Goal: Check status: Check status

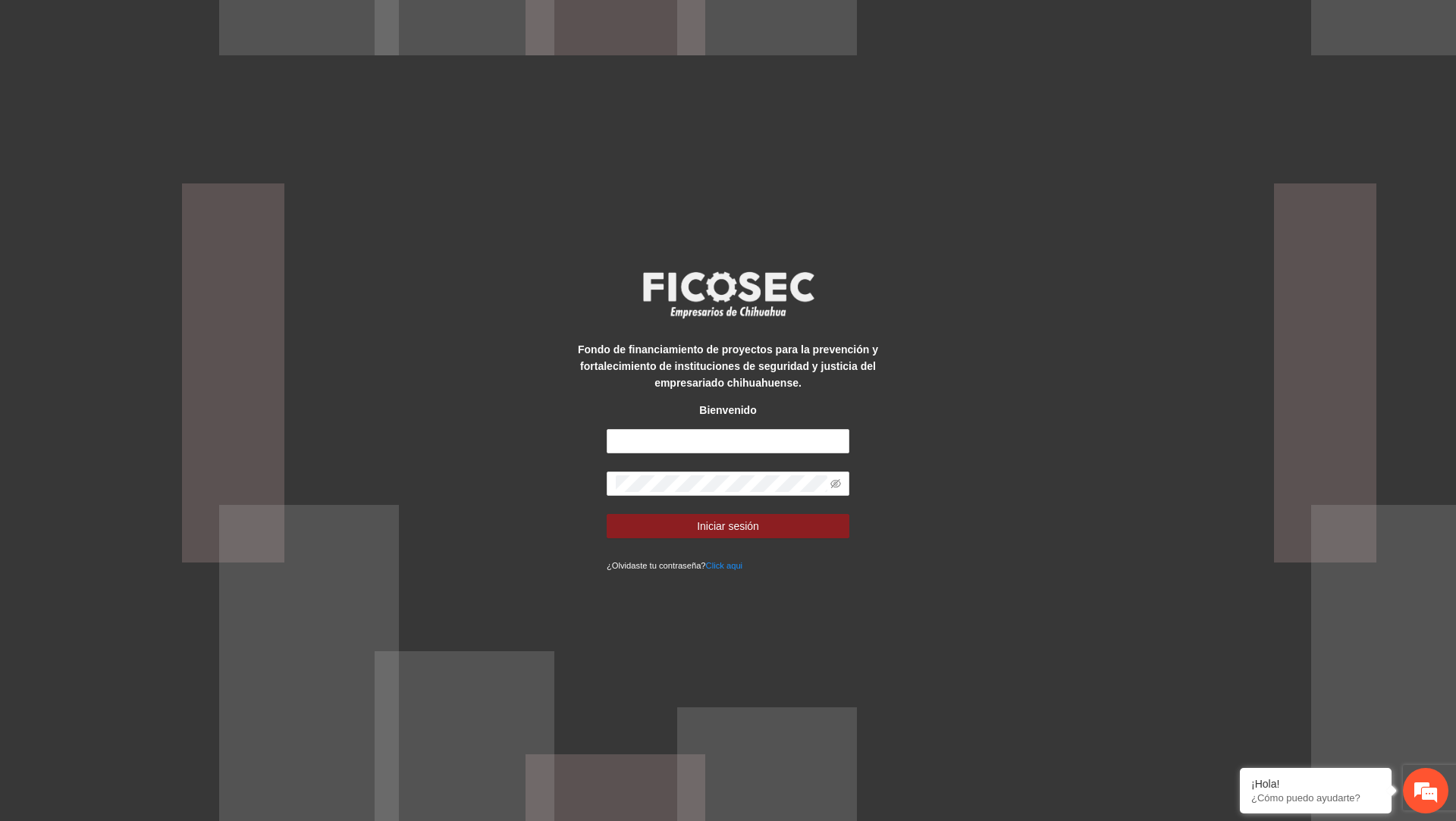
click at [701, 421] on div "Fondo de financiamiento de proyectos para la prevención y fortalecimiento de in…" at bounding box center [728, 411] width 304 height 326
click at [701, 434] on input "text" at bounding box center [728, 441] width 243 height 25
paste input "**********"
type input "**********"
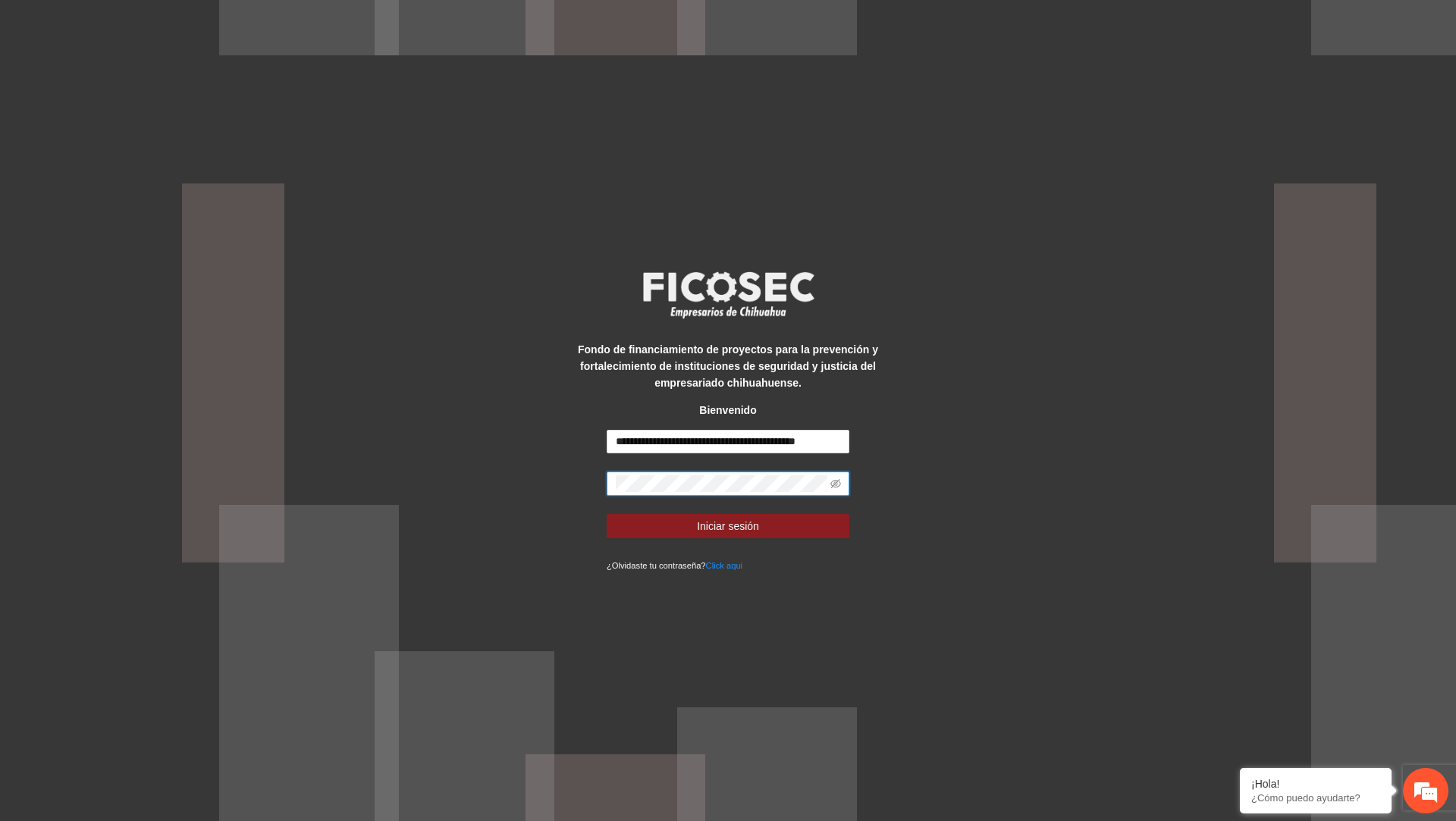
scroll to position [0, 0]
click at [715, 530] on span "Iniciar sesión" at bounding box center [728, 527] width 63 height 17
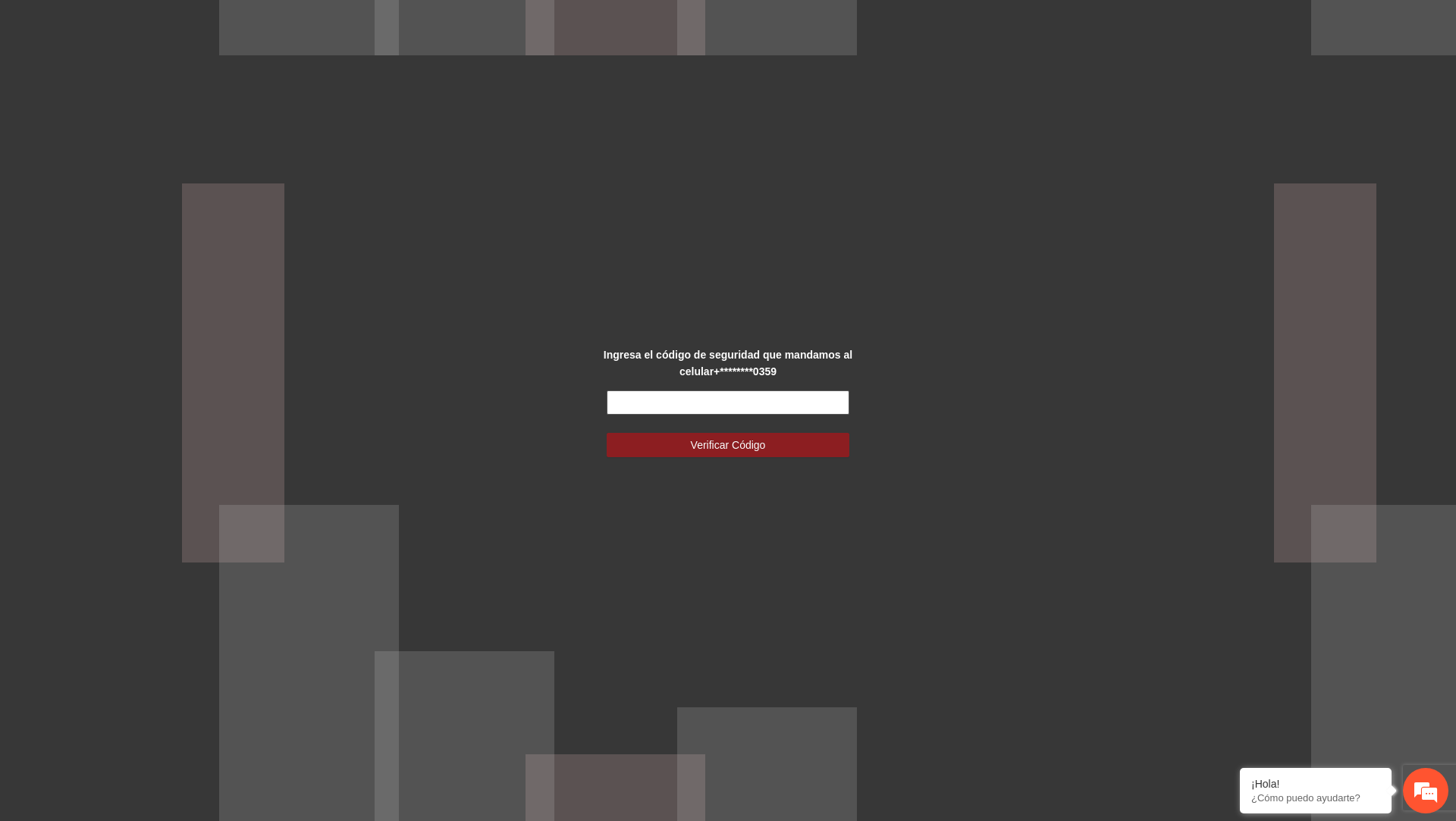
click at [736, 401] on input "text" at bounding box center [728, 402] width 243 height 25
type input "******"
click at [607, 433] on button "Verificar Código" at bounding box center [728, 445] width 243 height 25
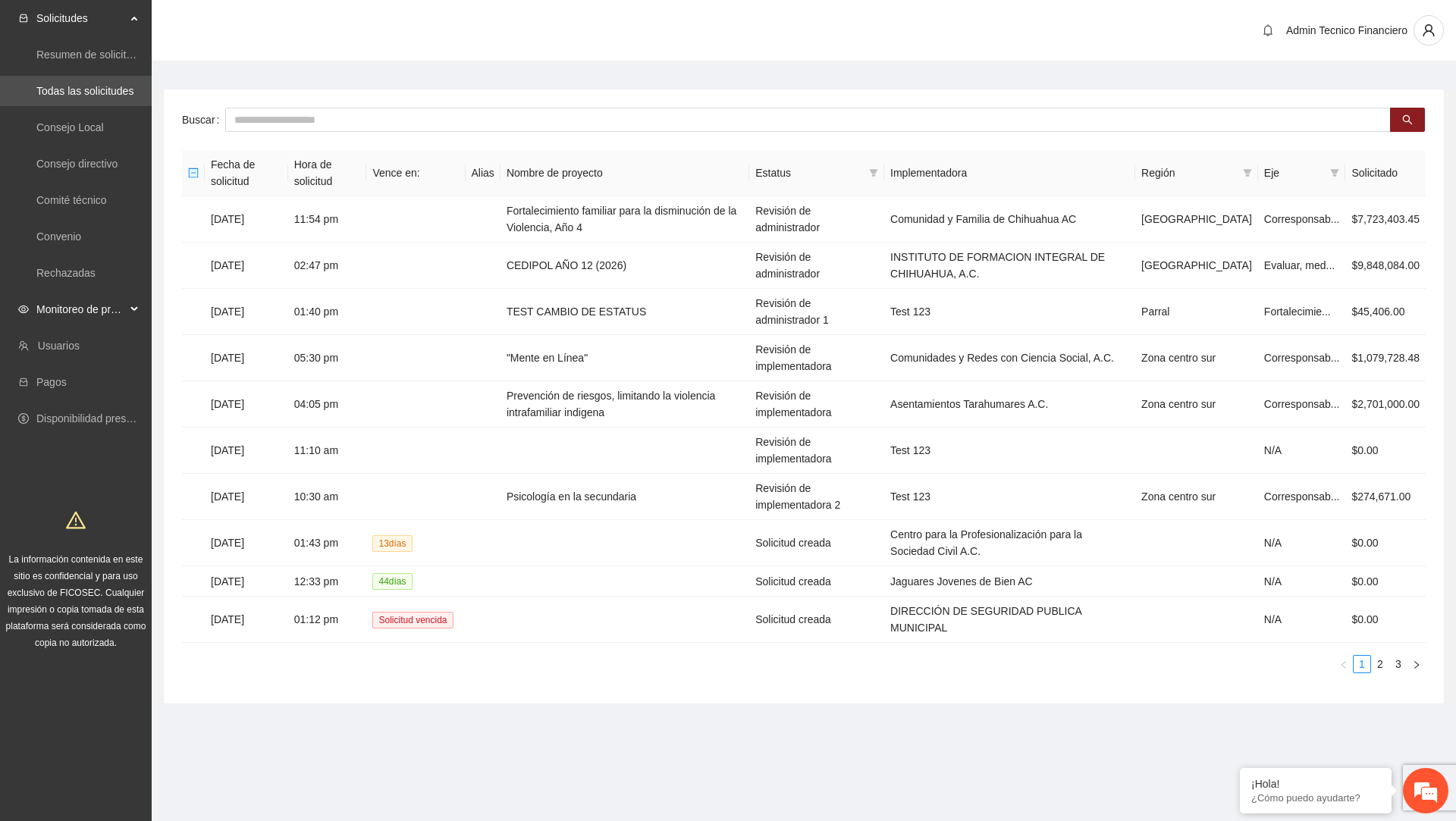
click at [84, 309] on span "Monitoreo de proyectos" at bounding box center [81, 309] width 90 height 30
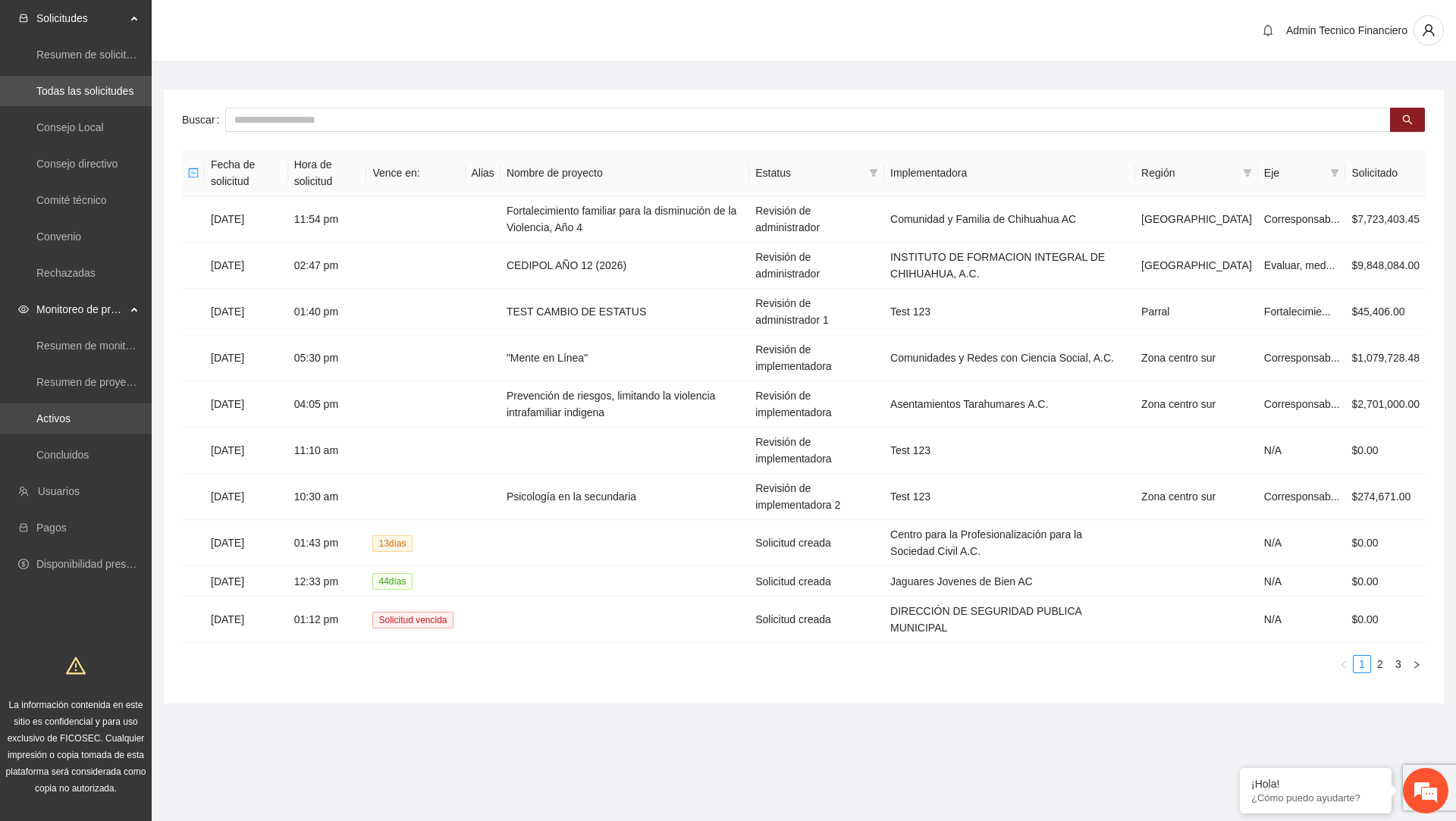
click at [70, 424] on link "Activos" at bounding box center [53, 419] width 34 height 12
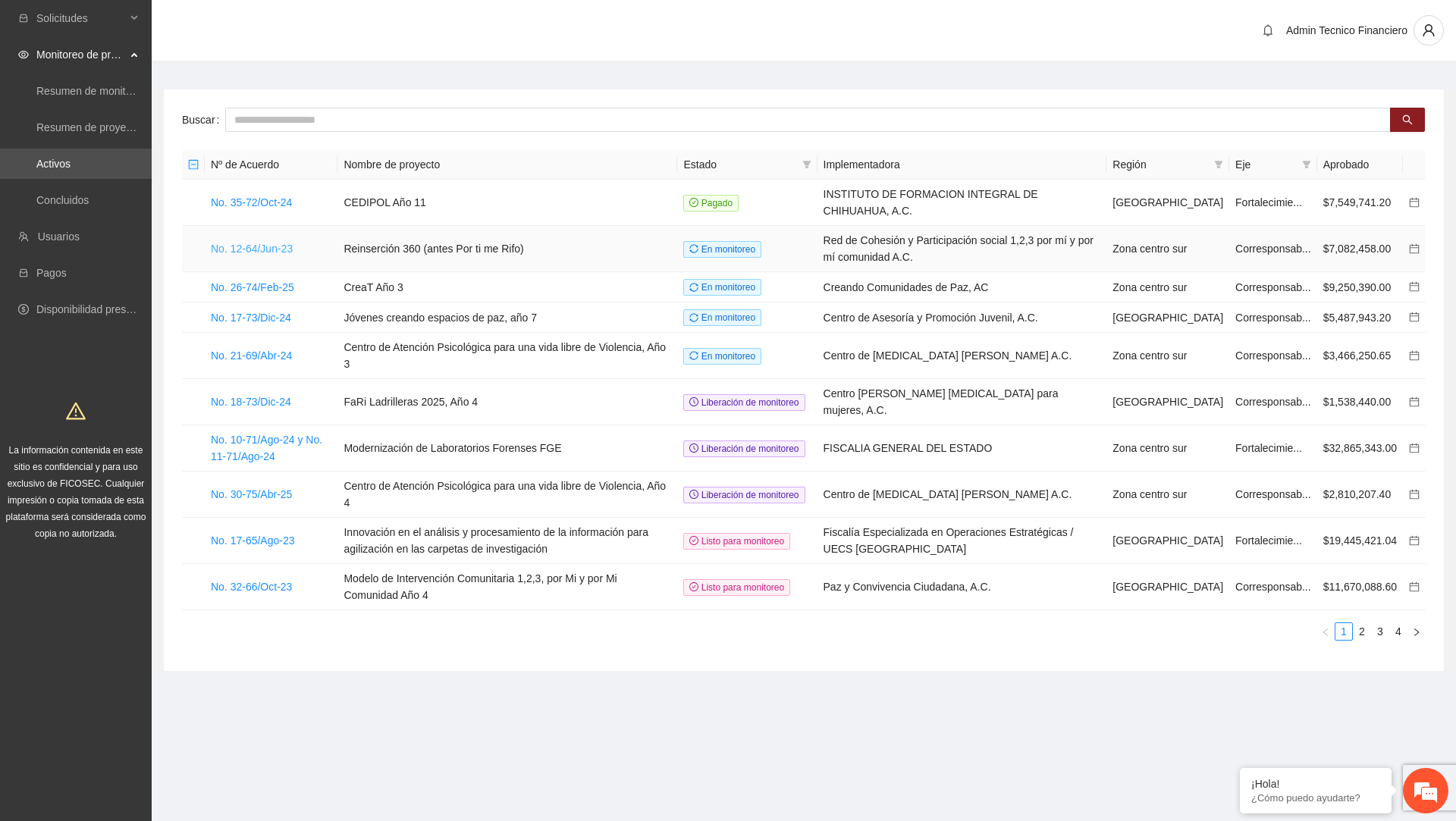
click at [279, 252] on link "No. 12-64/Jun-23" at bounding box center [251, 249] width 82 height 12
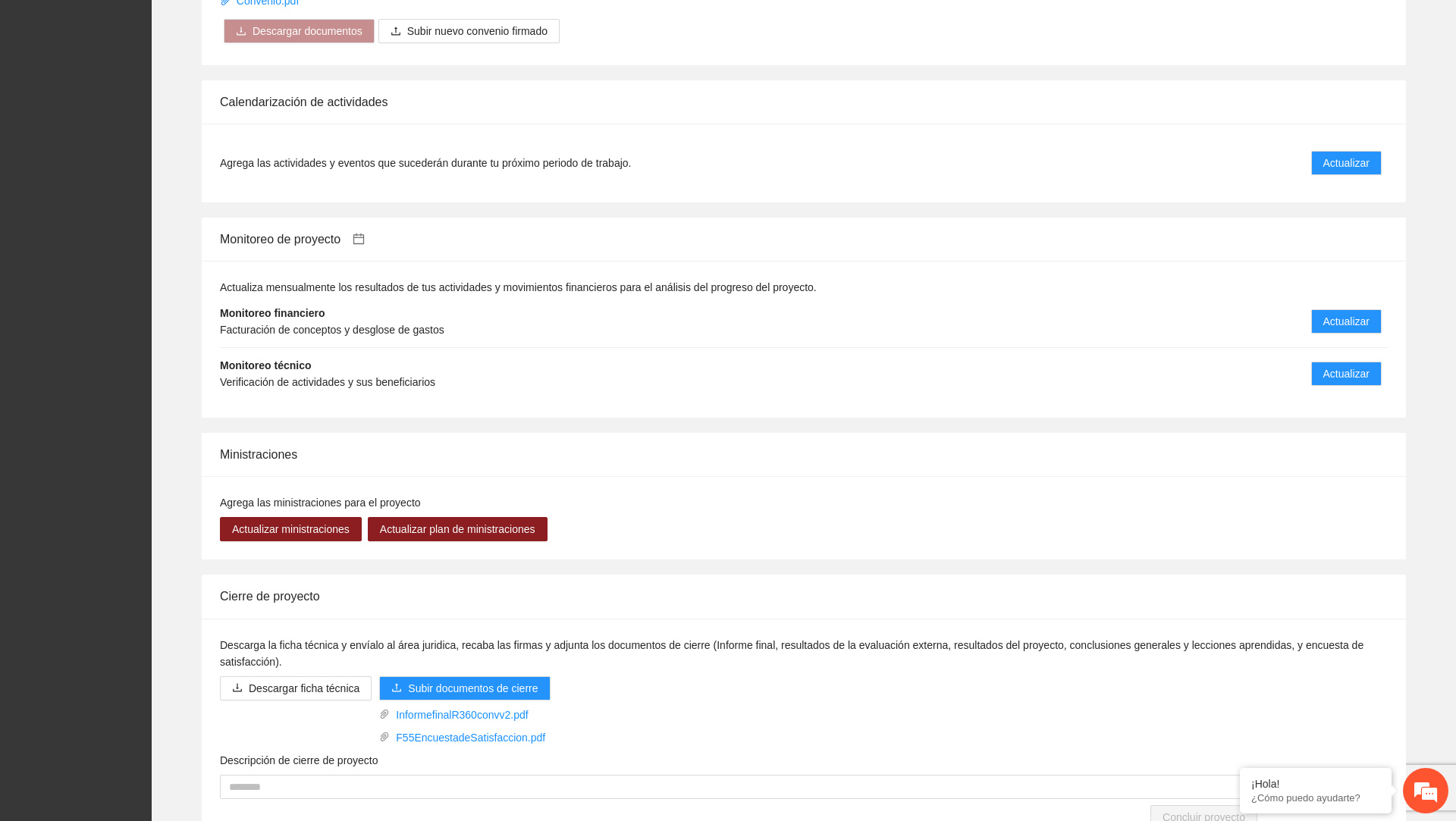
scroll to position [1707, 0]
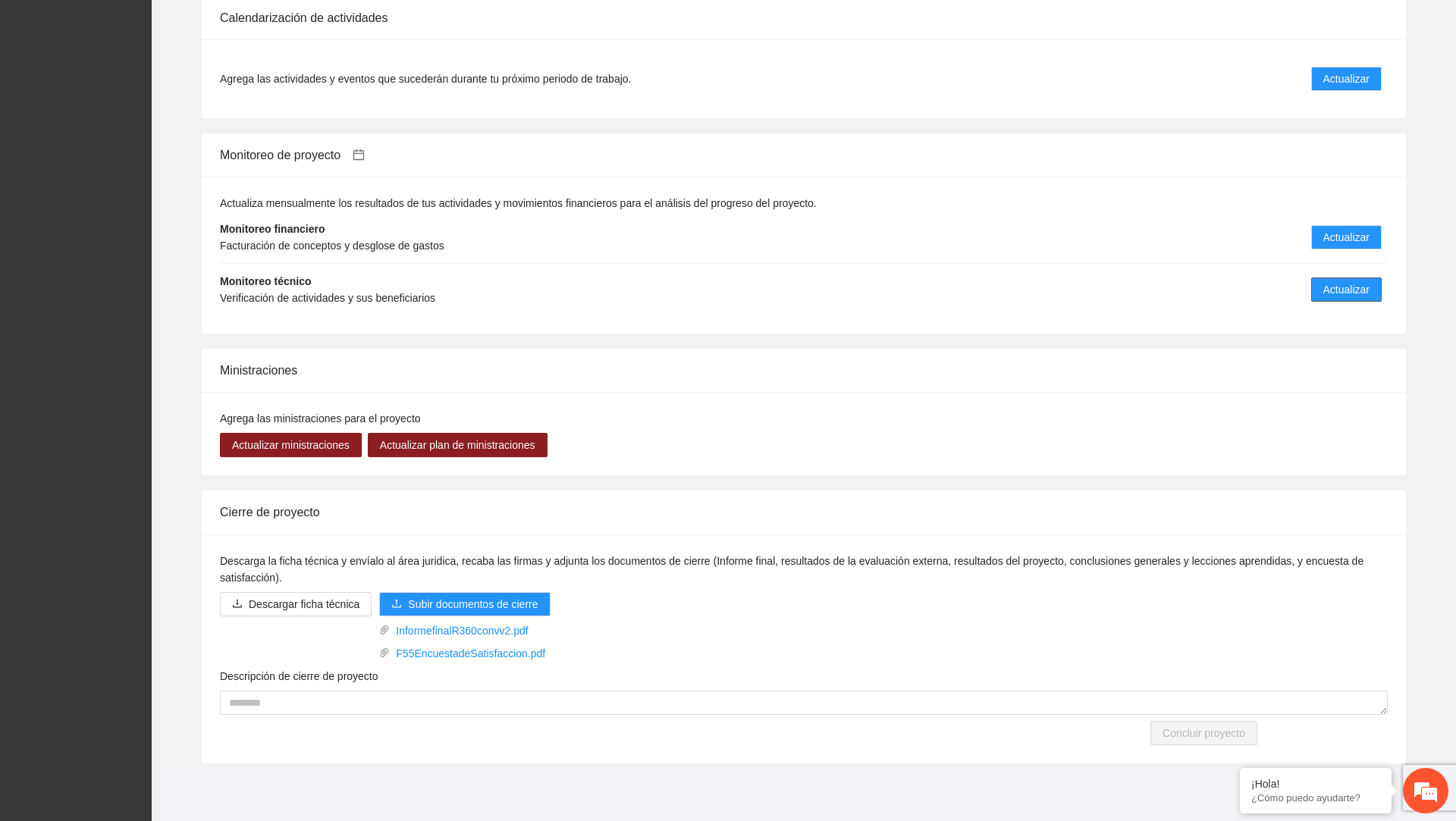
click at [1359, 297] on span "Actualizar" at bounding box center [1346, 290] width 47 height 17
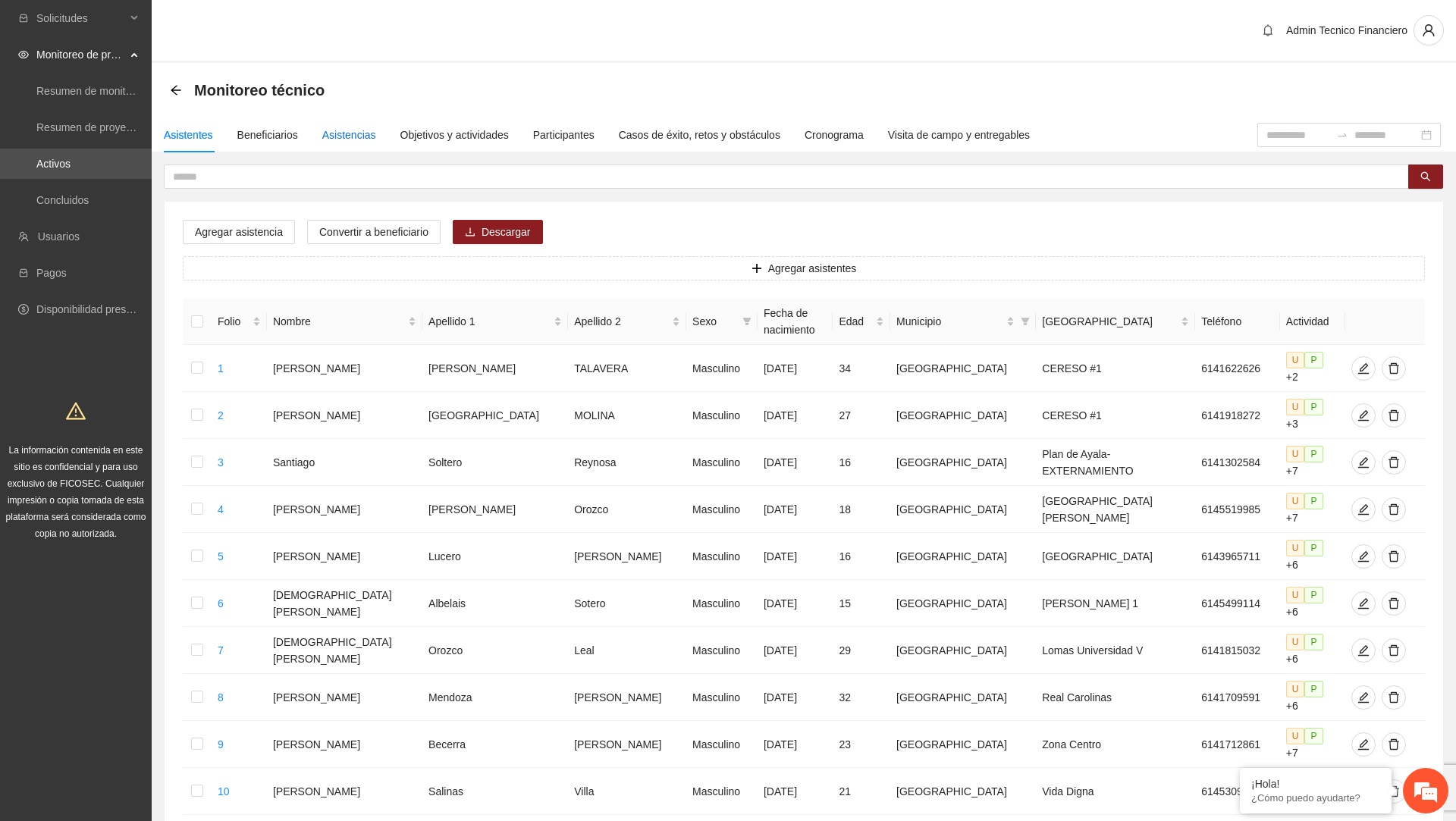
click at [371, 135] on div "Asistencias" at bounding box center [349, 135] width 54 height 17
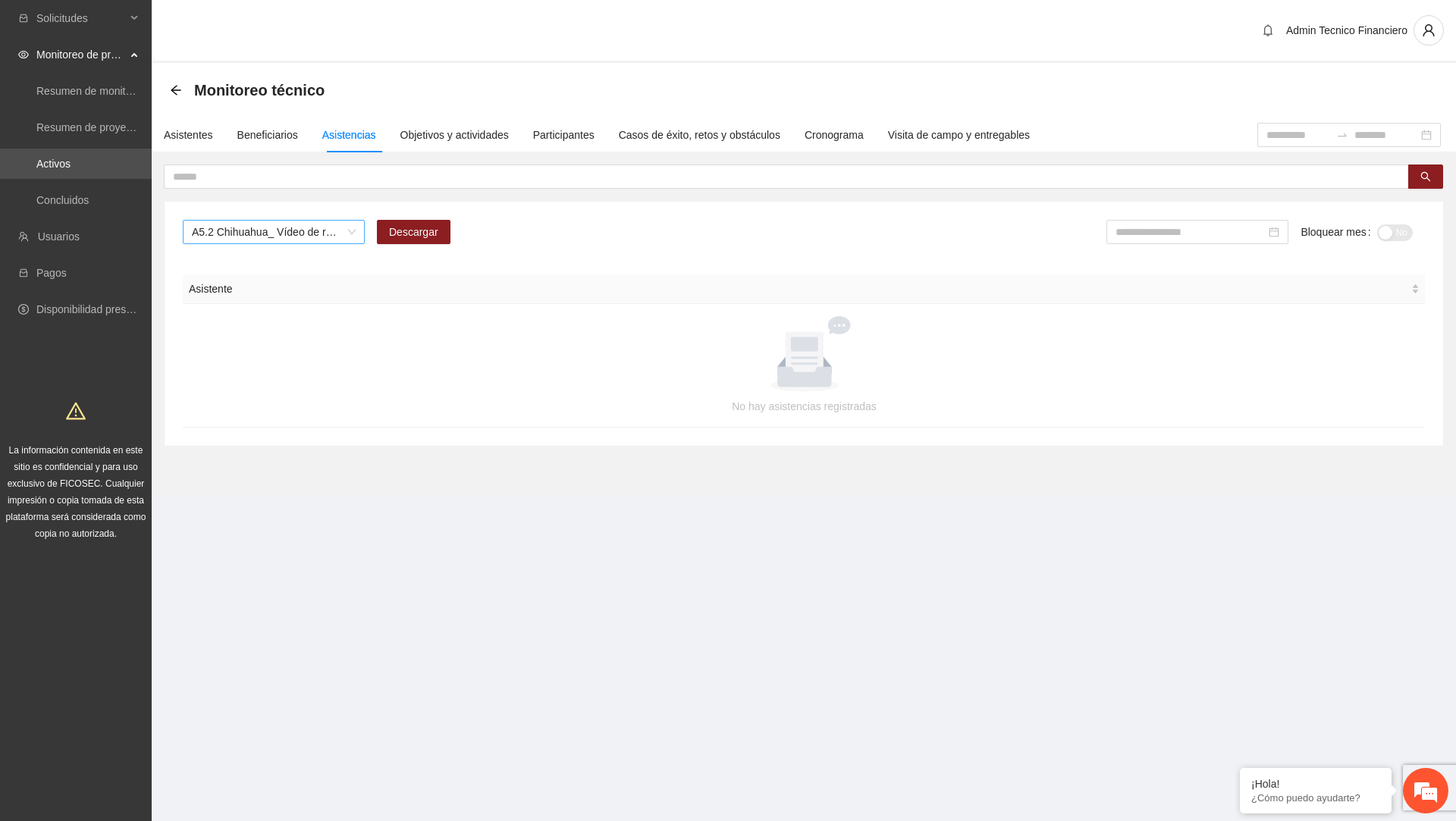
click at [329, 238] on span "A5.2 Chihuahua_ Vídeo de resultados finales del proyecto" at bounding box center [274, 232] width 164 height 23
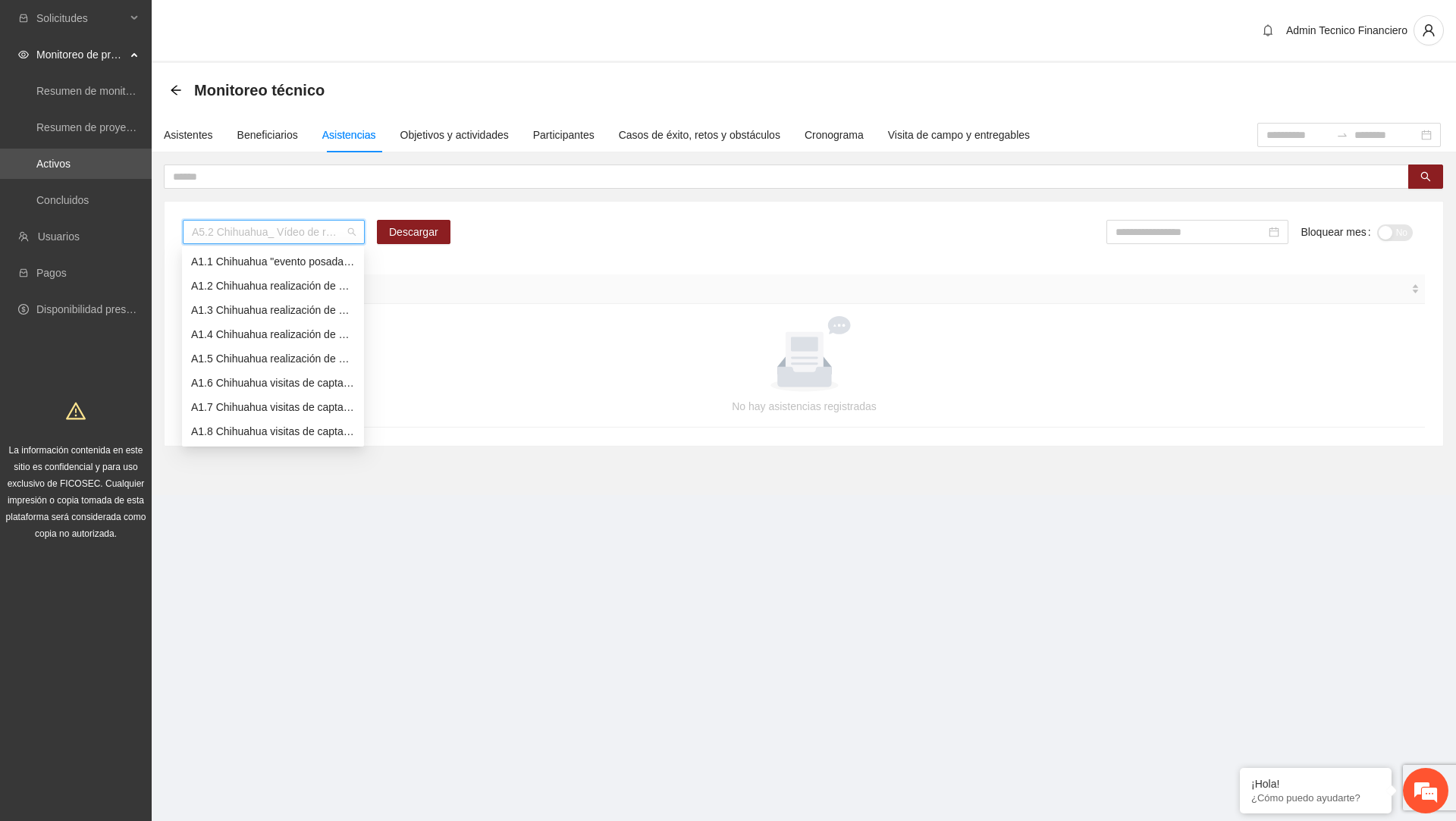
click at [240, 312] on div "A1.3 Chihuahua realización de diagnósticos LSB-50 (CERESO 2 Varonil)" at bounding box center [273, 310] width 164 height 17
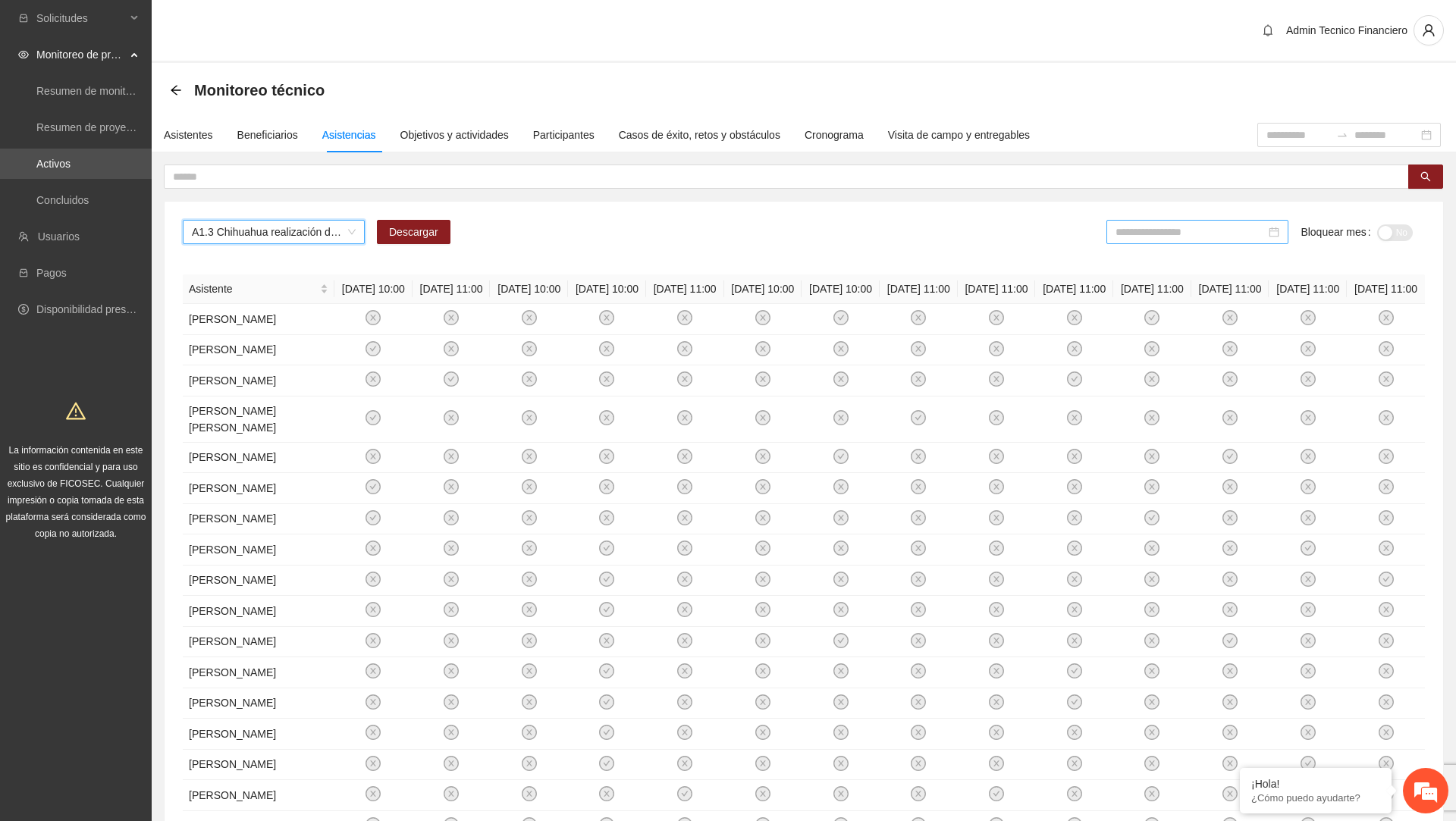
click at [1212, 230] on input at bounding box center [1191, 233] width 151 height 17
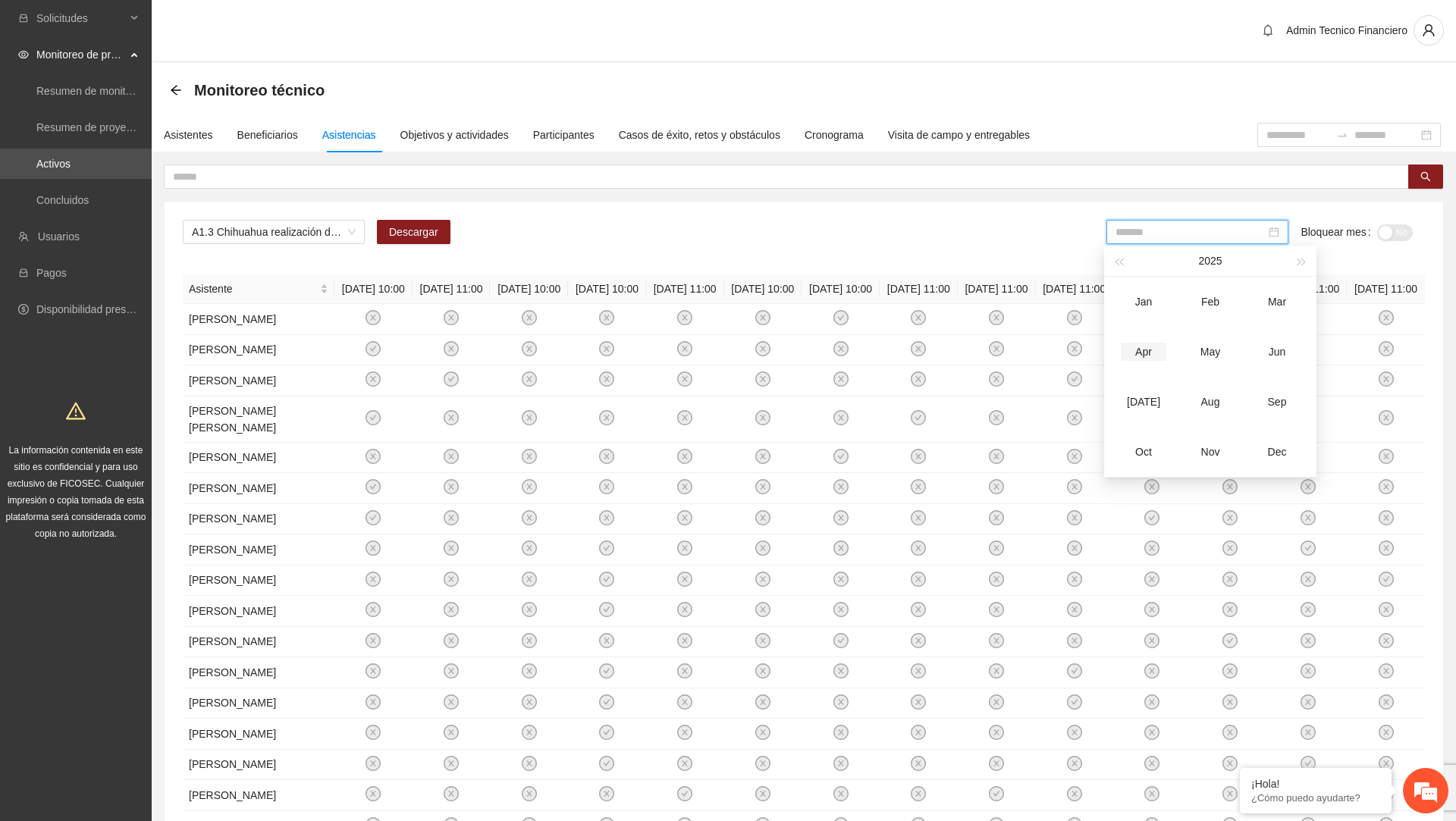
click at [1157, 357] on div "Apr" at bounding box center [1144, 352] width 46 height 19
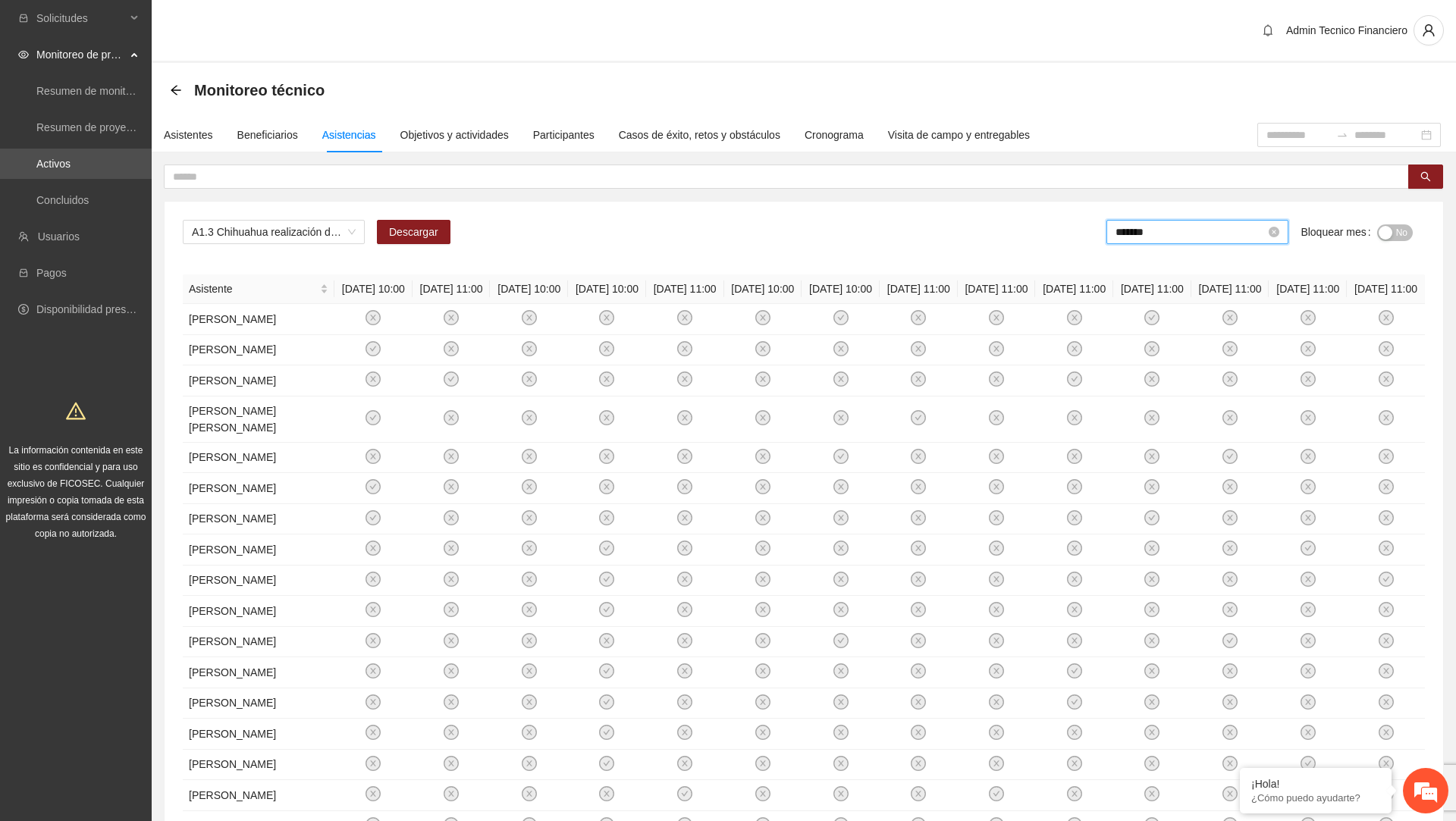
click at [1199, 224] on input "*******" at bounding box center [1191, 233] width 151 height 17
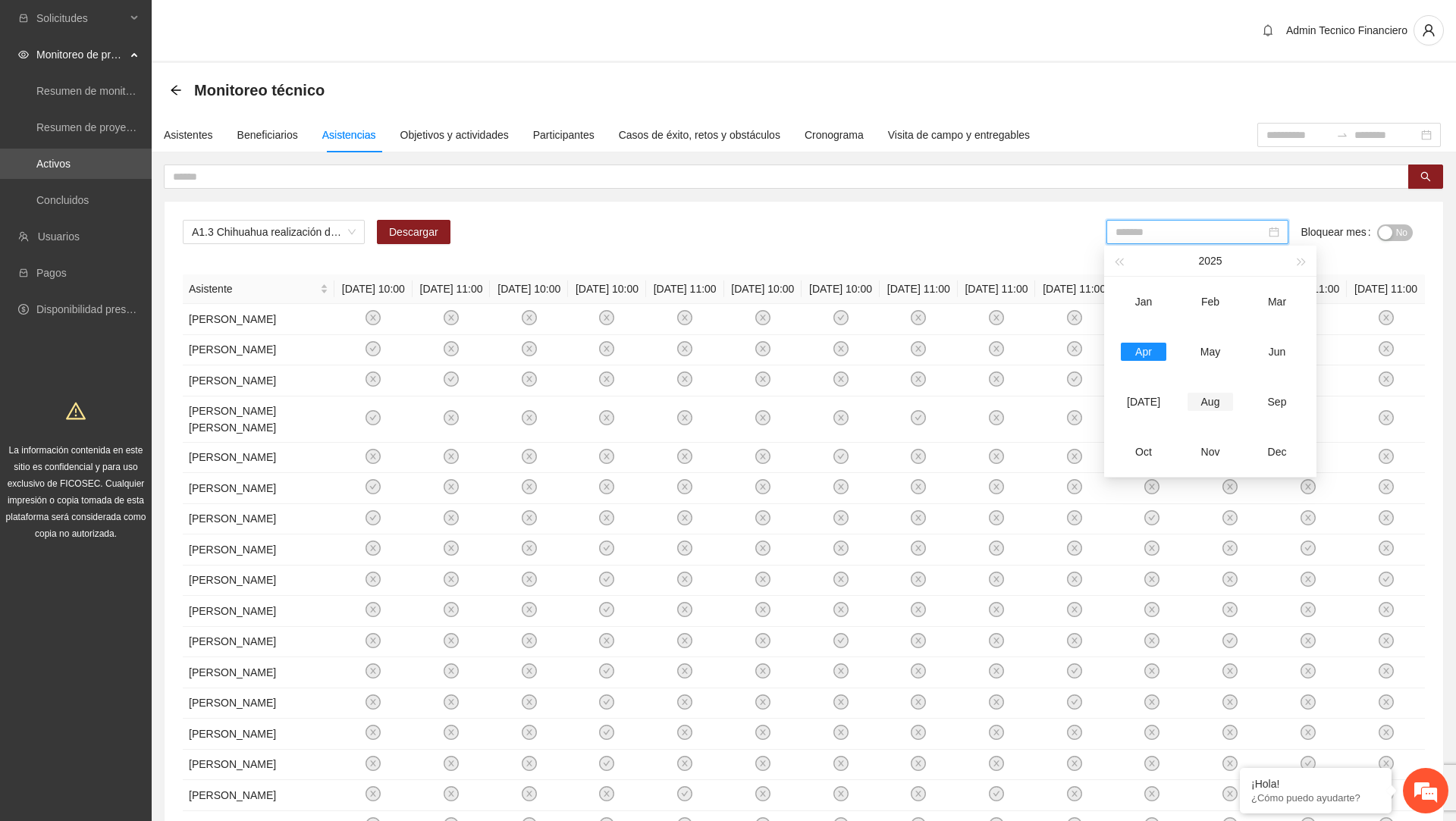
click at [1200, 404] on div "Aug" at bounding box center [1211, 402] width 46 height 19
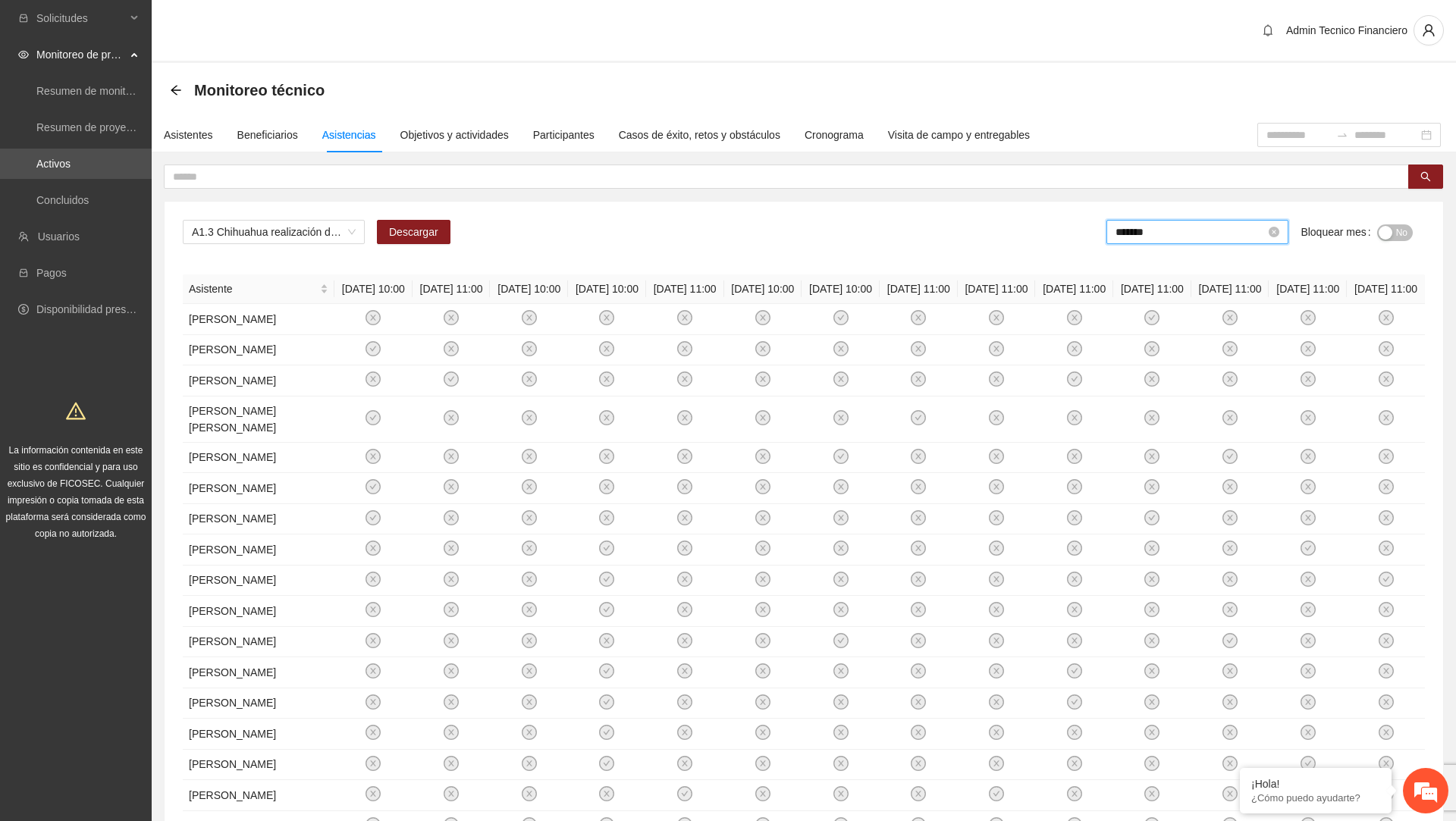
click at [1199, 225] on input "*******" at bounding box center [1191, 233] width 151 height 17
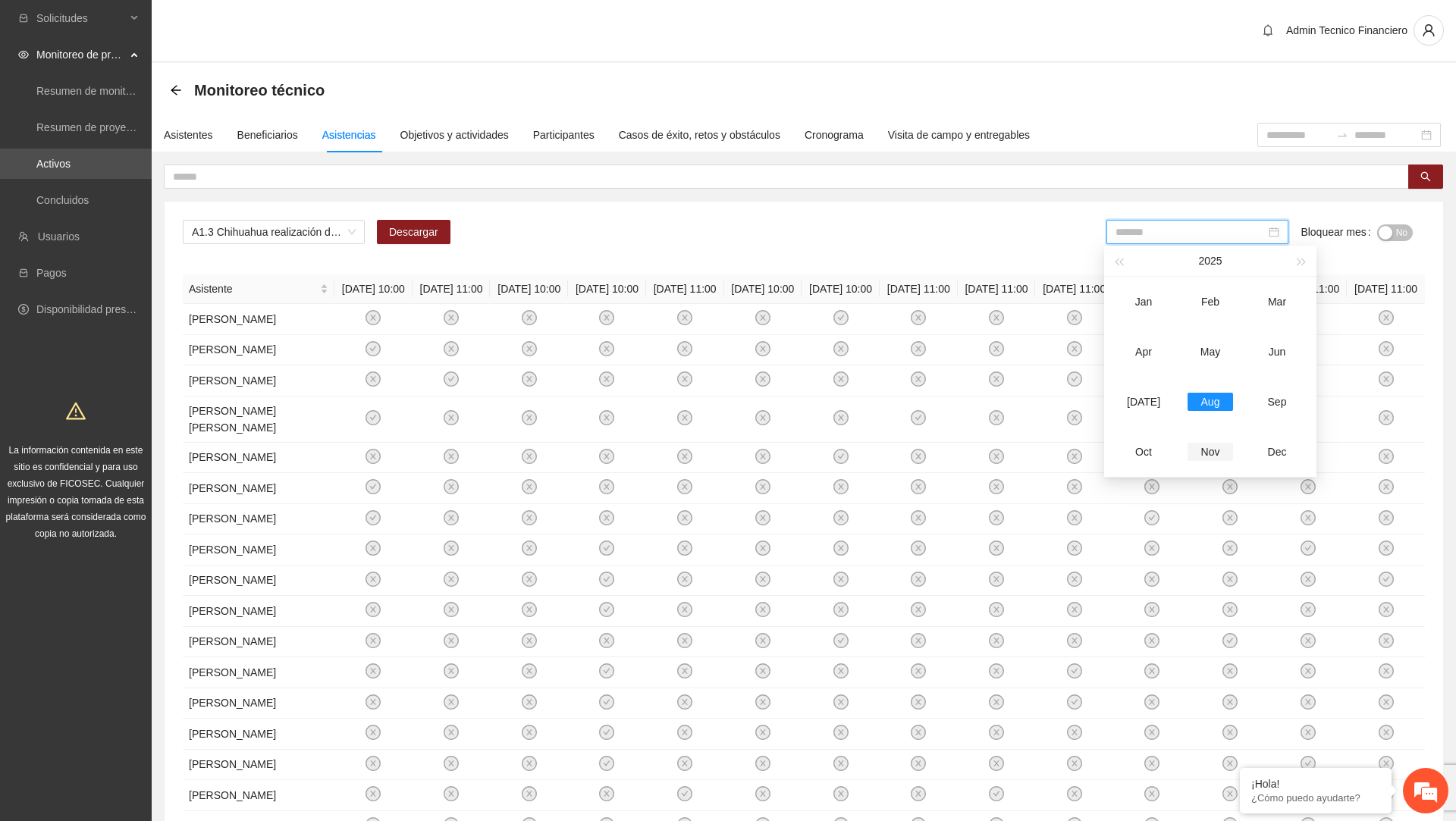
click at [1196, 445] on div "Nov" at bounding box center [1211, 452] width 46 height 19
type input "*******"
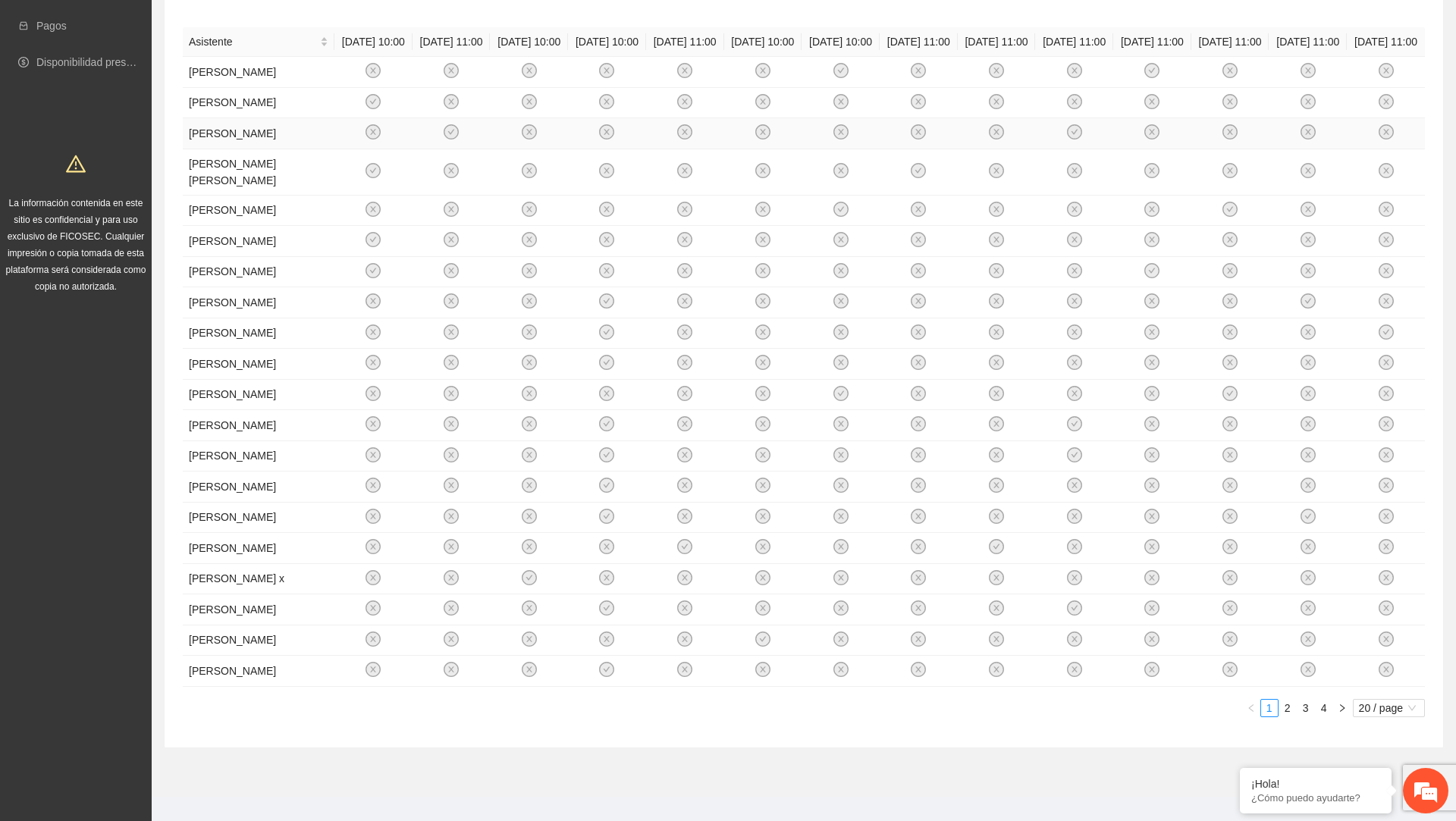
scroll to position [540, 0]
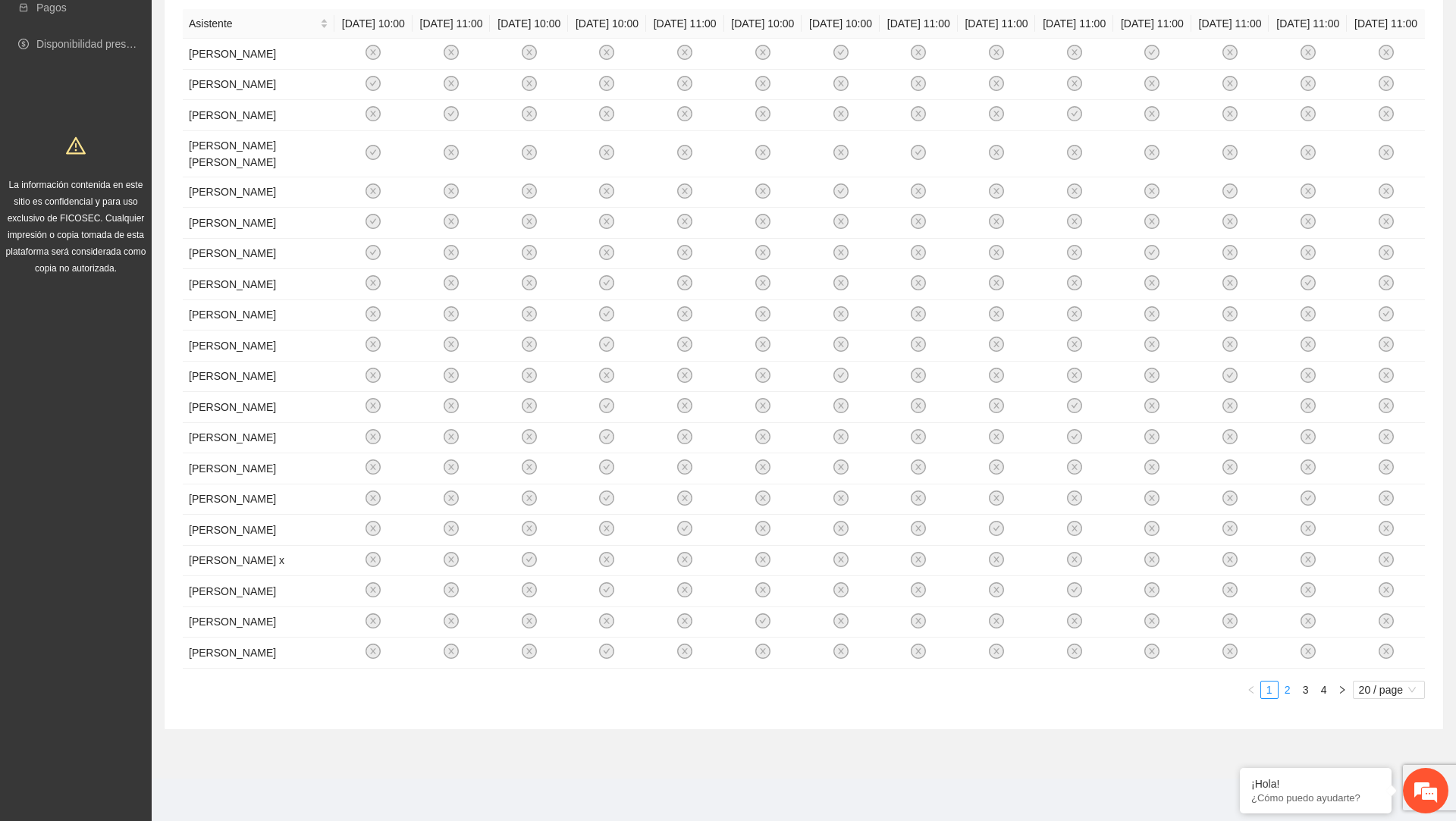
click at [1290, 691] on link "2" at bounding box center [1288, 690] width 17 height 17
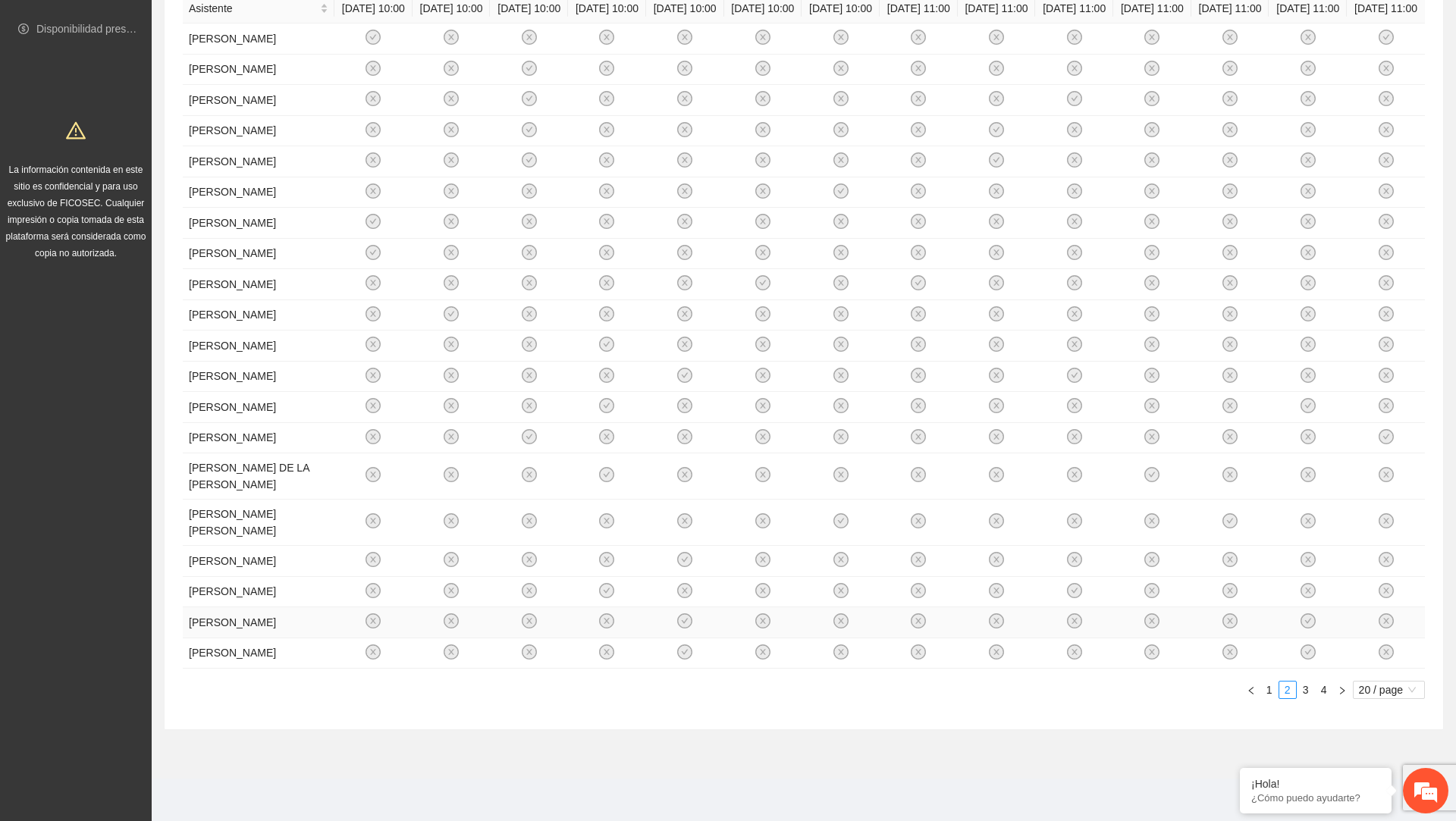
scroll to position [0, 0]
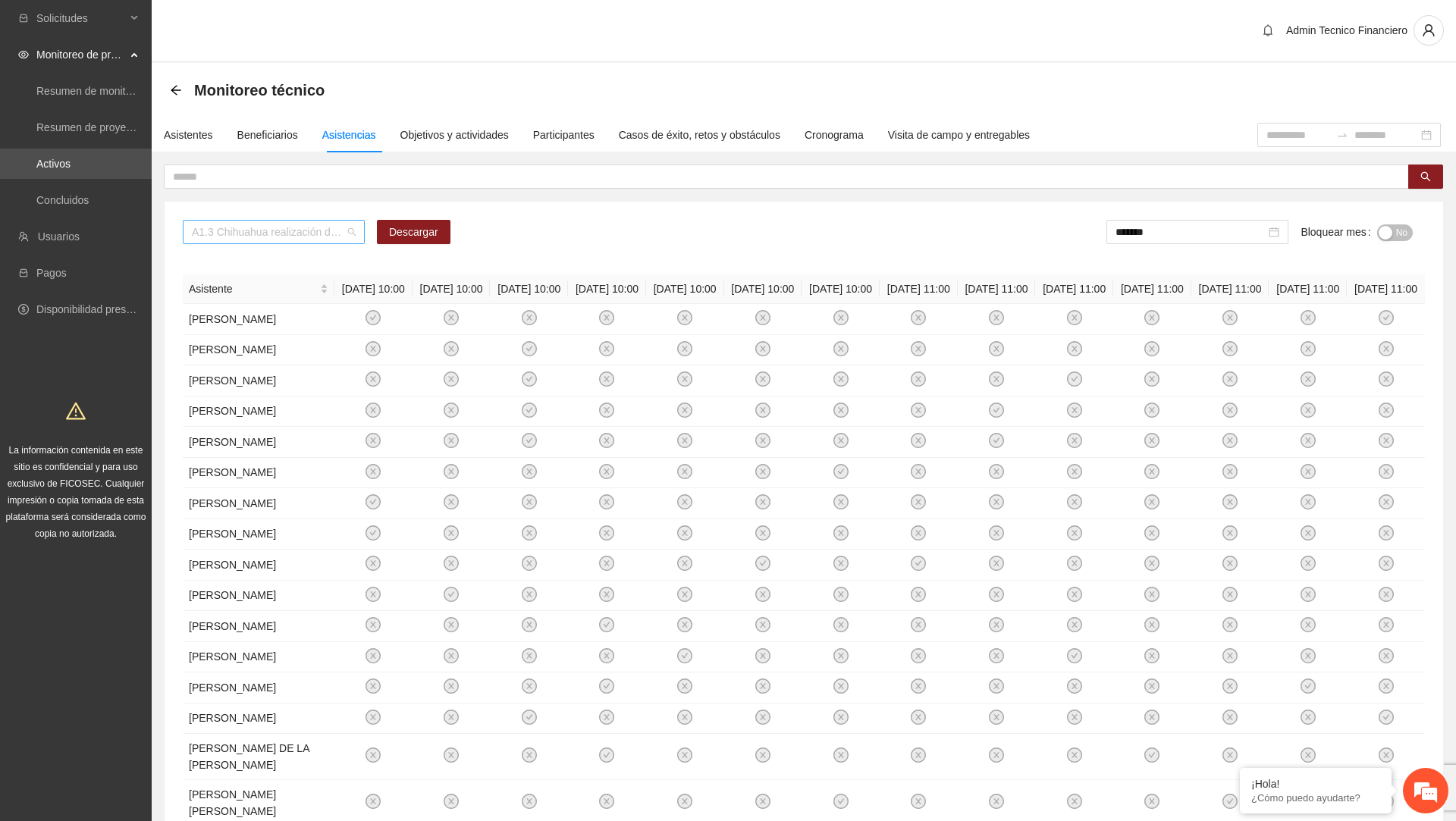
click at [320, 224] on span "A1.3 Chihuahua realización de diagnósticos LSB-50 (CERESO 2 Varonil)" at bounding box center [274, 232] width 164 height 23
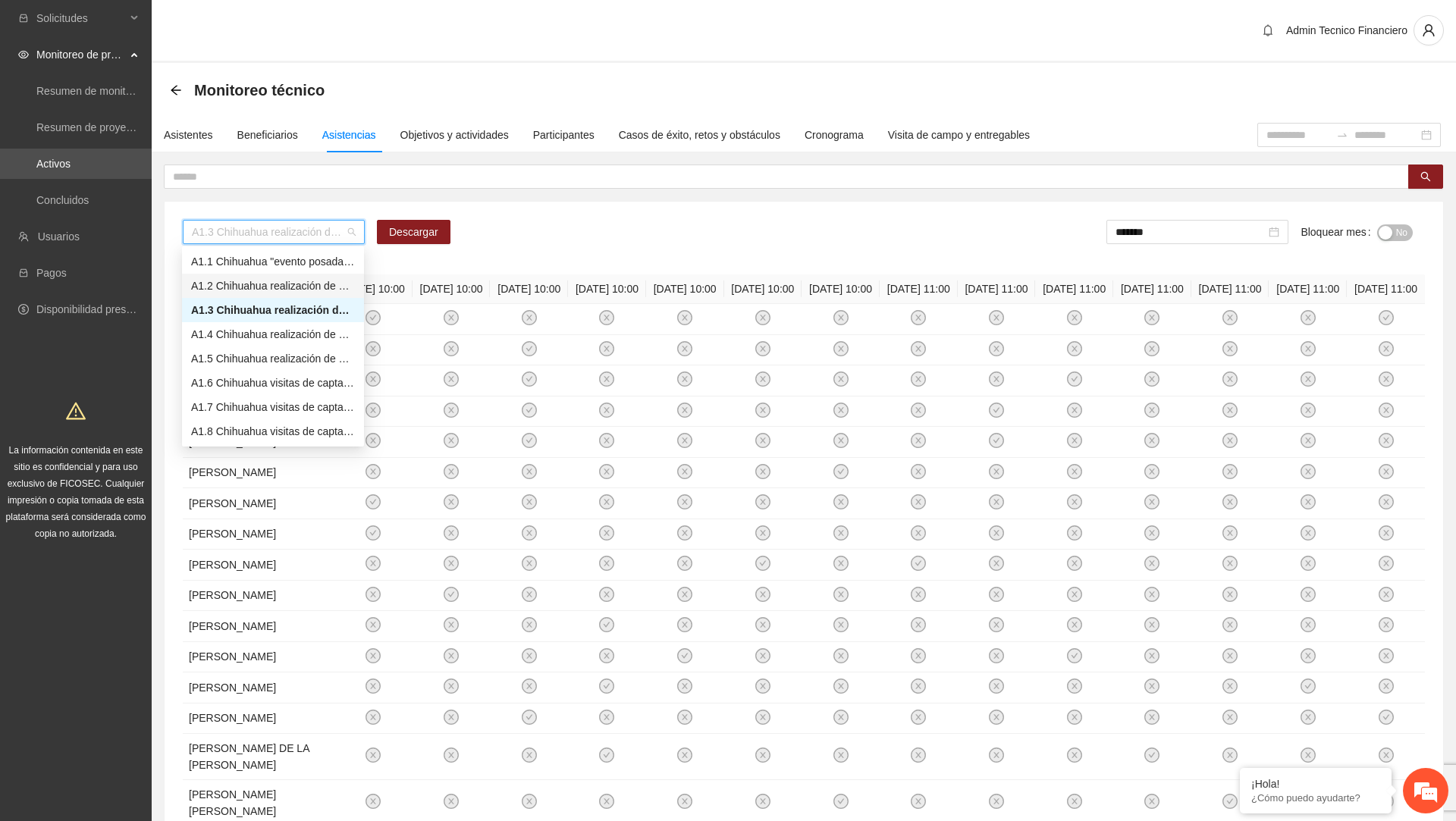
click at [537, 240] on div "A1.3 Chihuahua realización de diagnósticos LSB-50 (CERESO 2 Varonil) Descargar …" at bounding box center [803, 238] width 1242 height 36
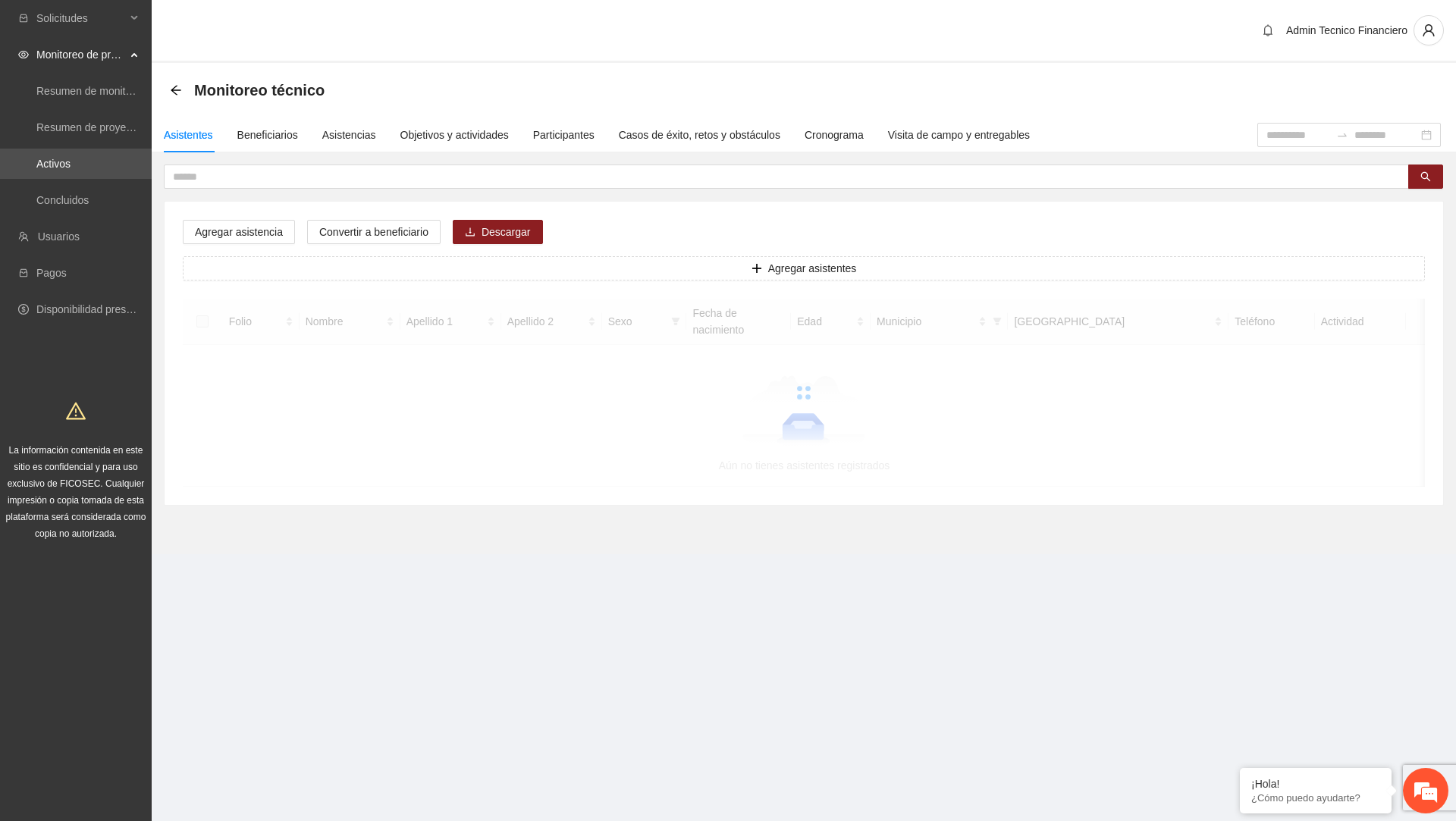
click at [382, 134] on div "Asistentes Beneficiarios Asistencias Objetivos y actividades Participantes Caso…" at bounding box center [590, 134] width 879 height 35
click at [372, 134] on div "Asistencias" at bounding box center [349, 135] width 54 height 17
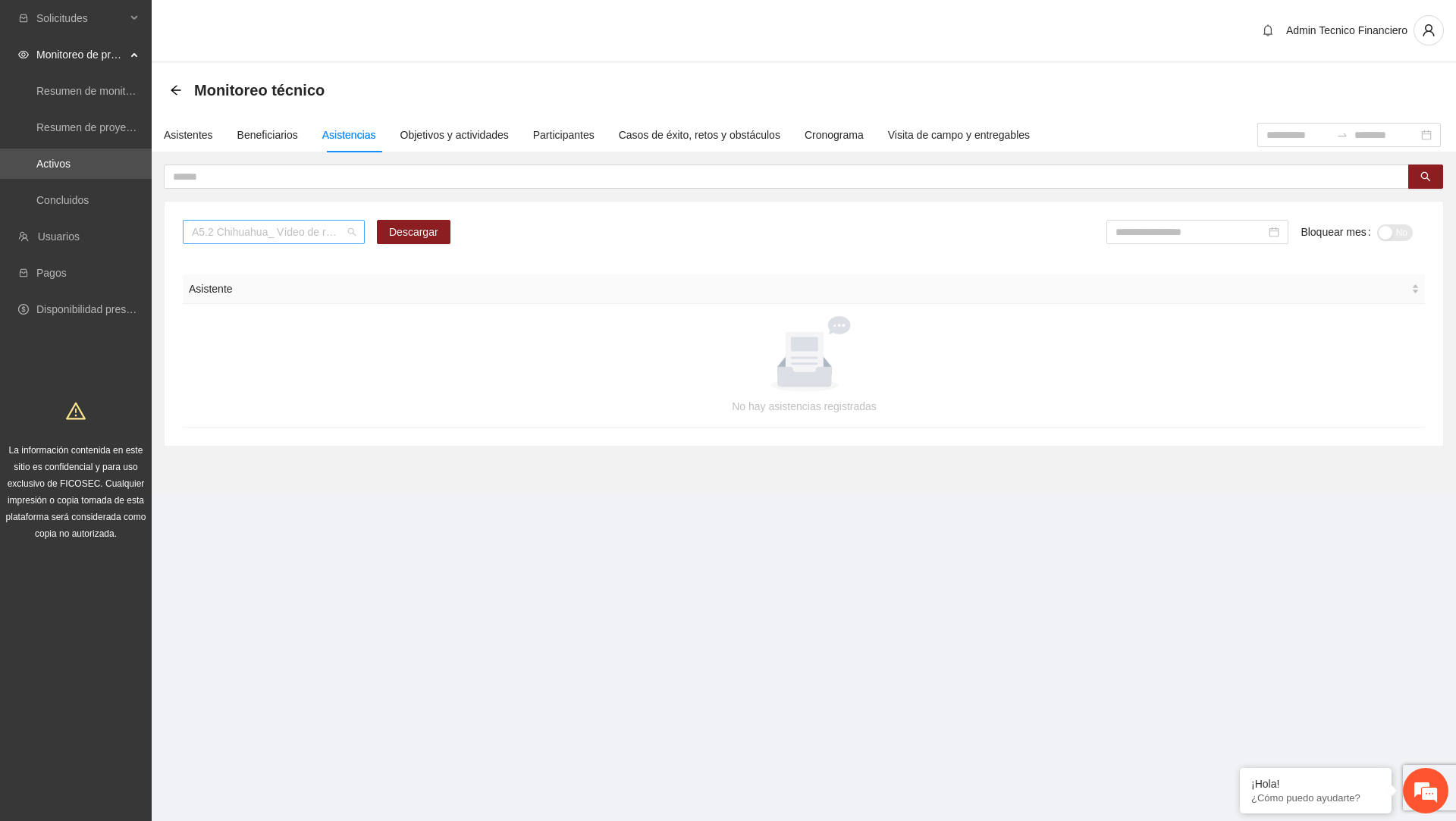
click at [335, 239] on span "A5.2 Chihuahua_ Vídeo de resultados finales del proyecto" at bounding box center [274, 232] width 164 height 23
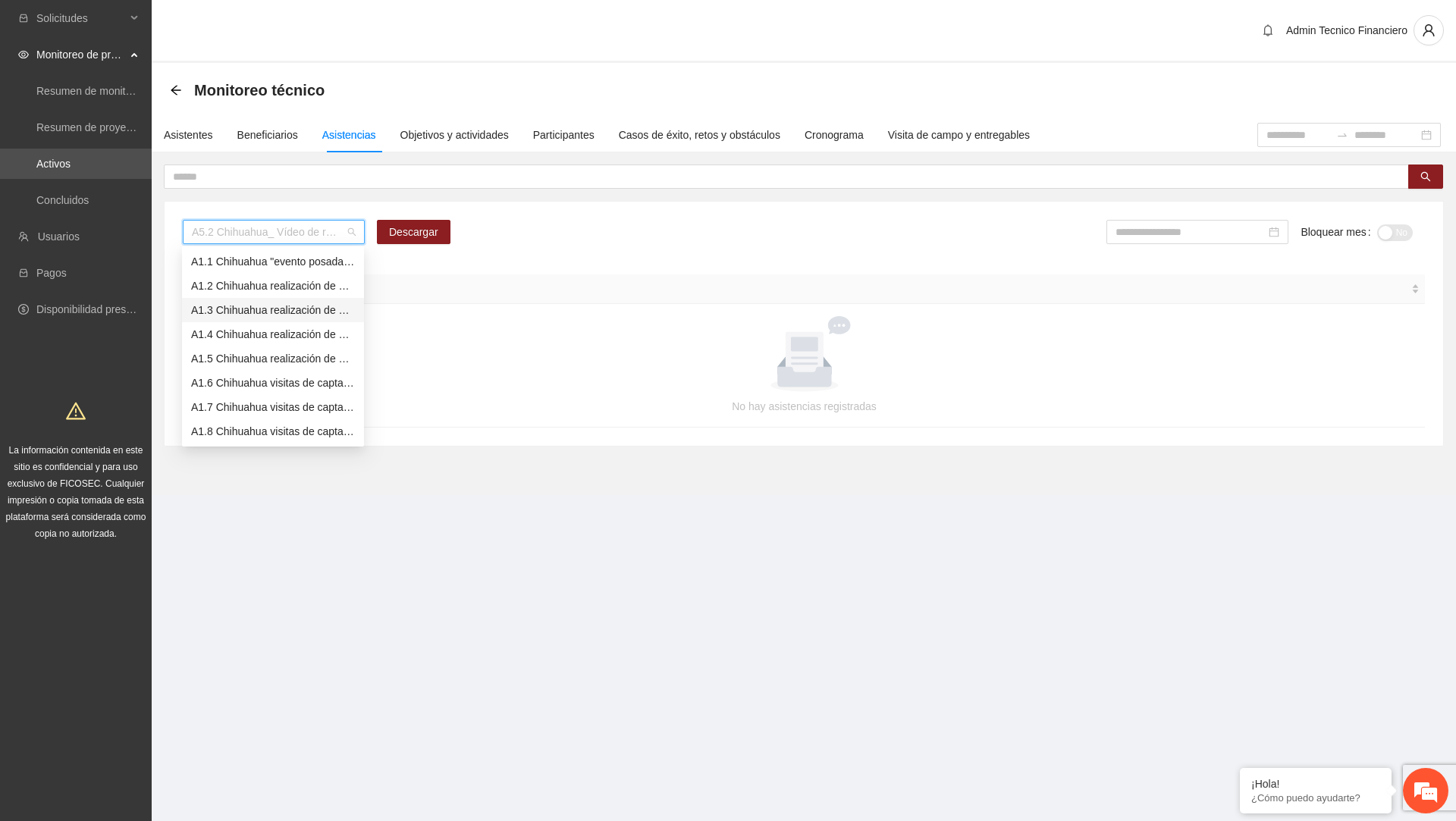
click at [280, 309] on div "A1.3 Chihuahua realización de diagnósticos LSB-50 (CERESO 2 Varonil)" at bounding box center [273, 310] width 164 height 17
